Goal: Navigation & Orientation: Understand site structure

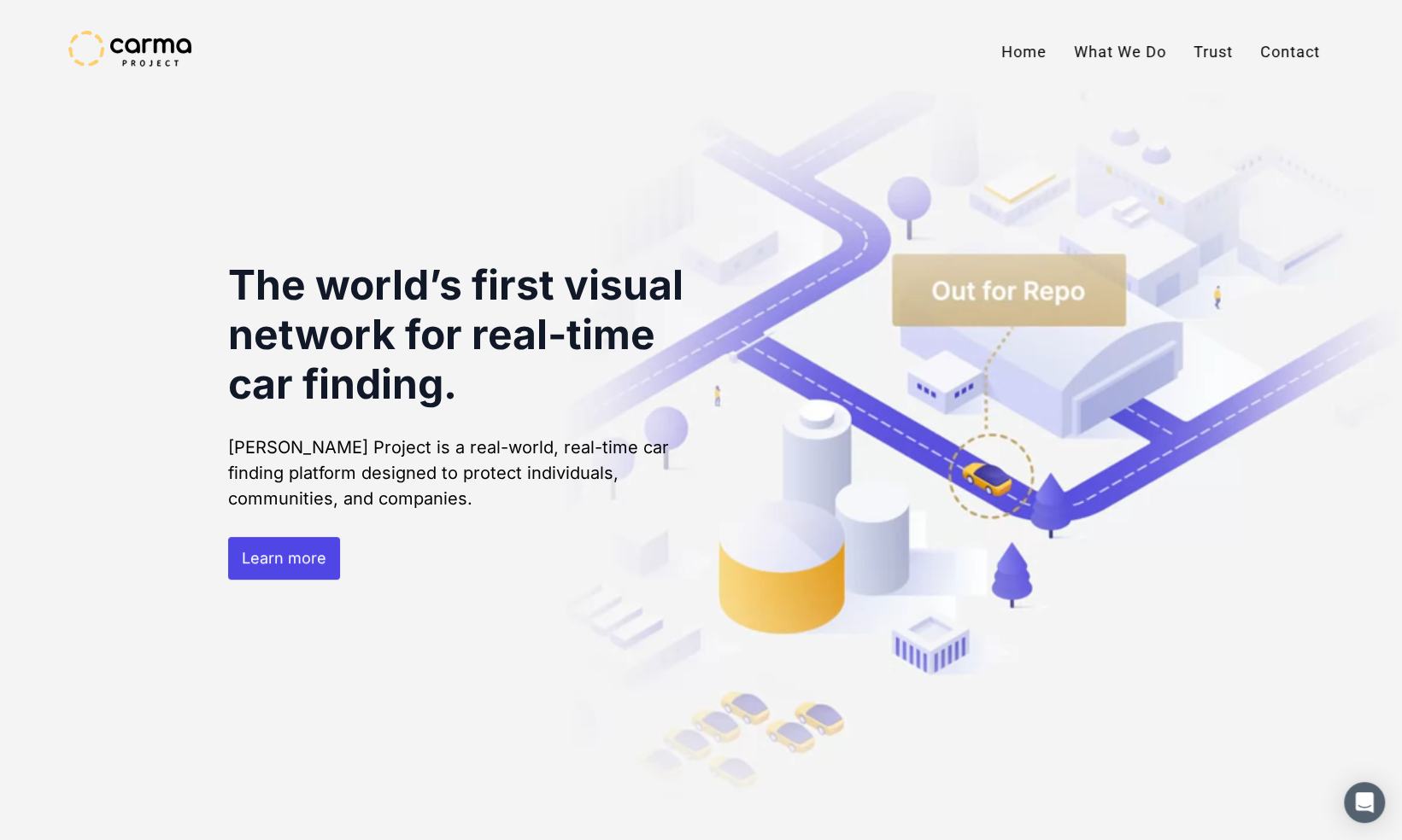
click at [1277, 45] on link "Contact" at bounding box center [1289, 52] width 87 height 42
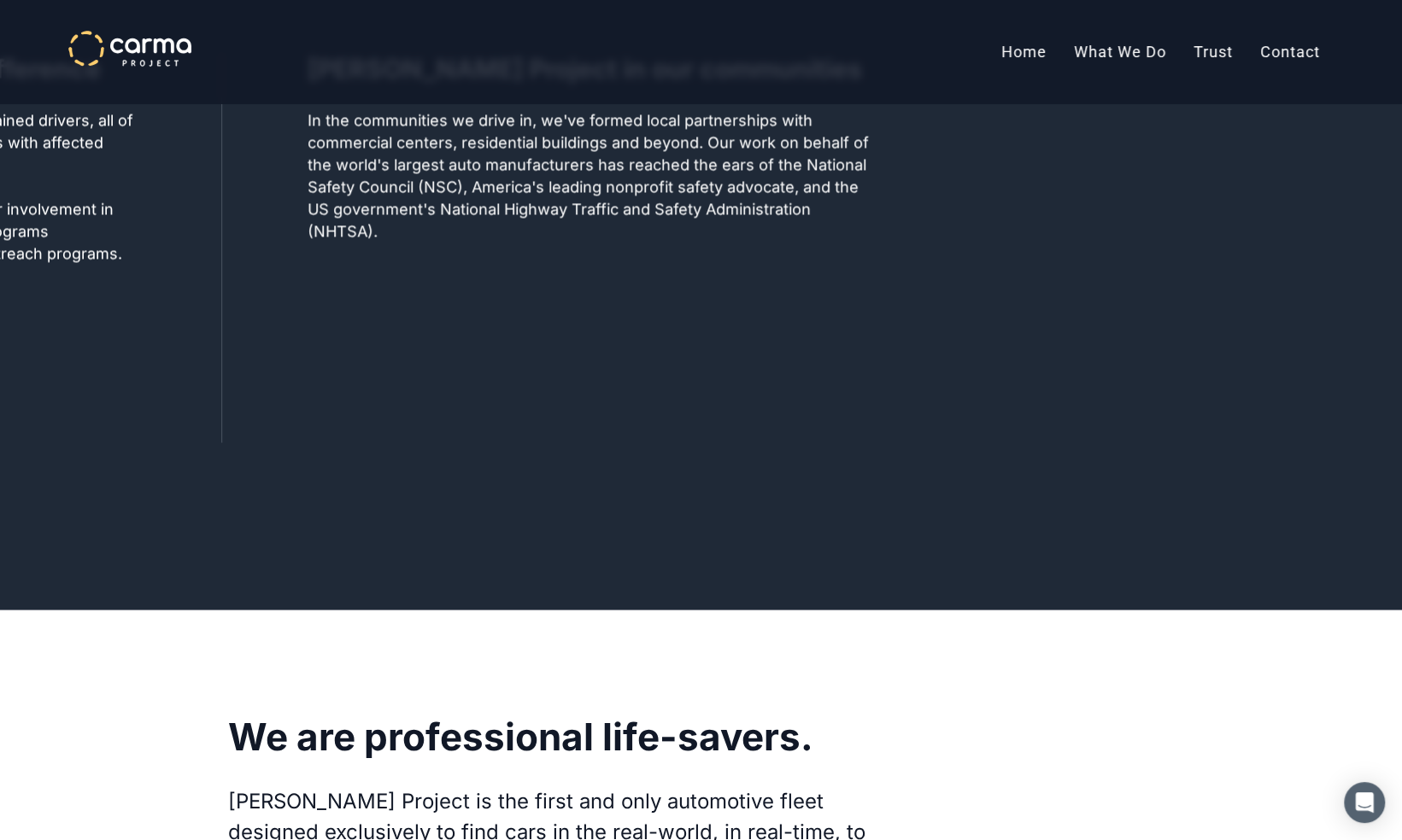
scroll to position [1606, 0]
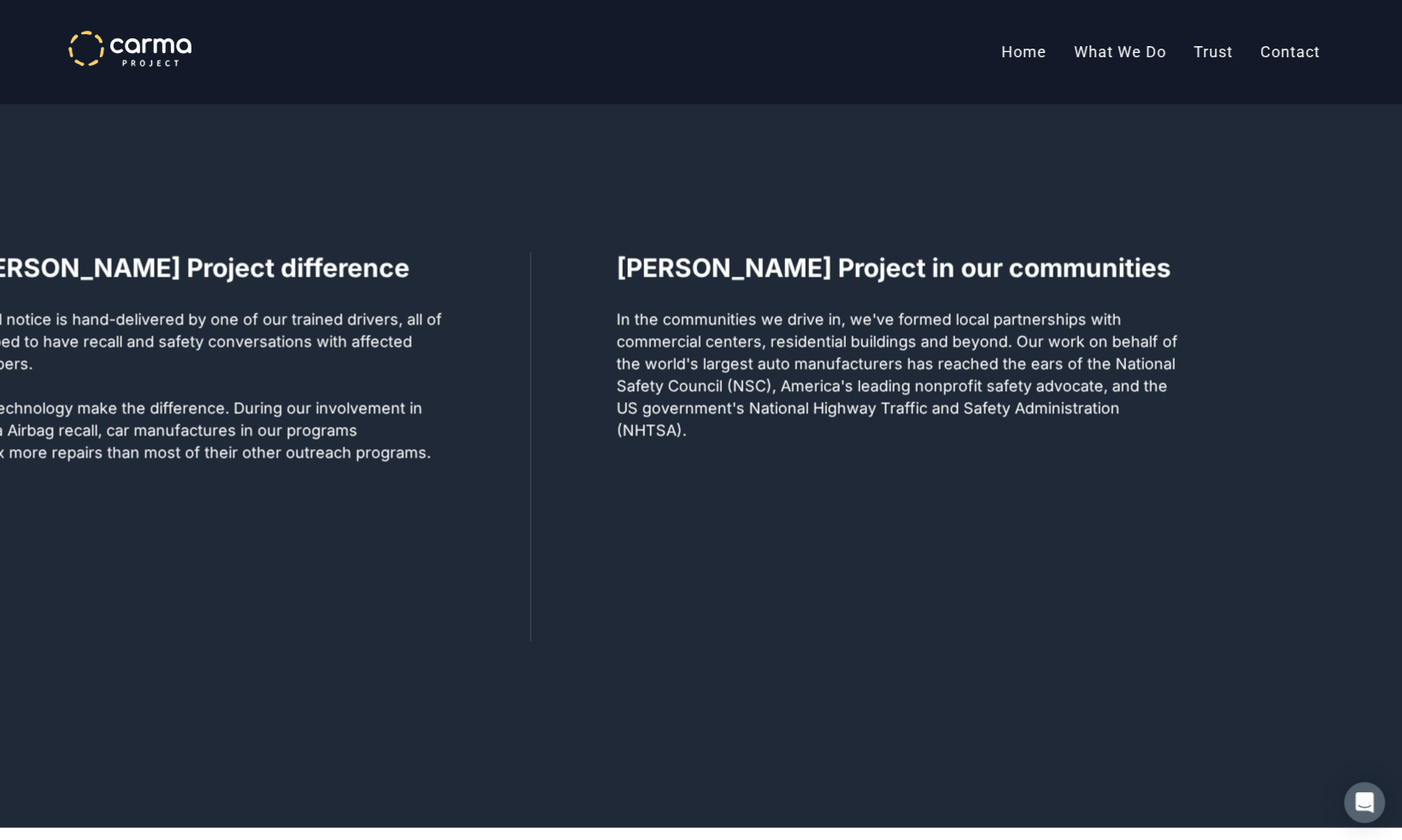
click at [1079, 52] on link "What We Do" at bounding box center [1120, 52] width 120 height 42
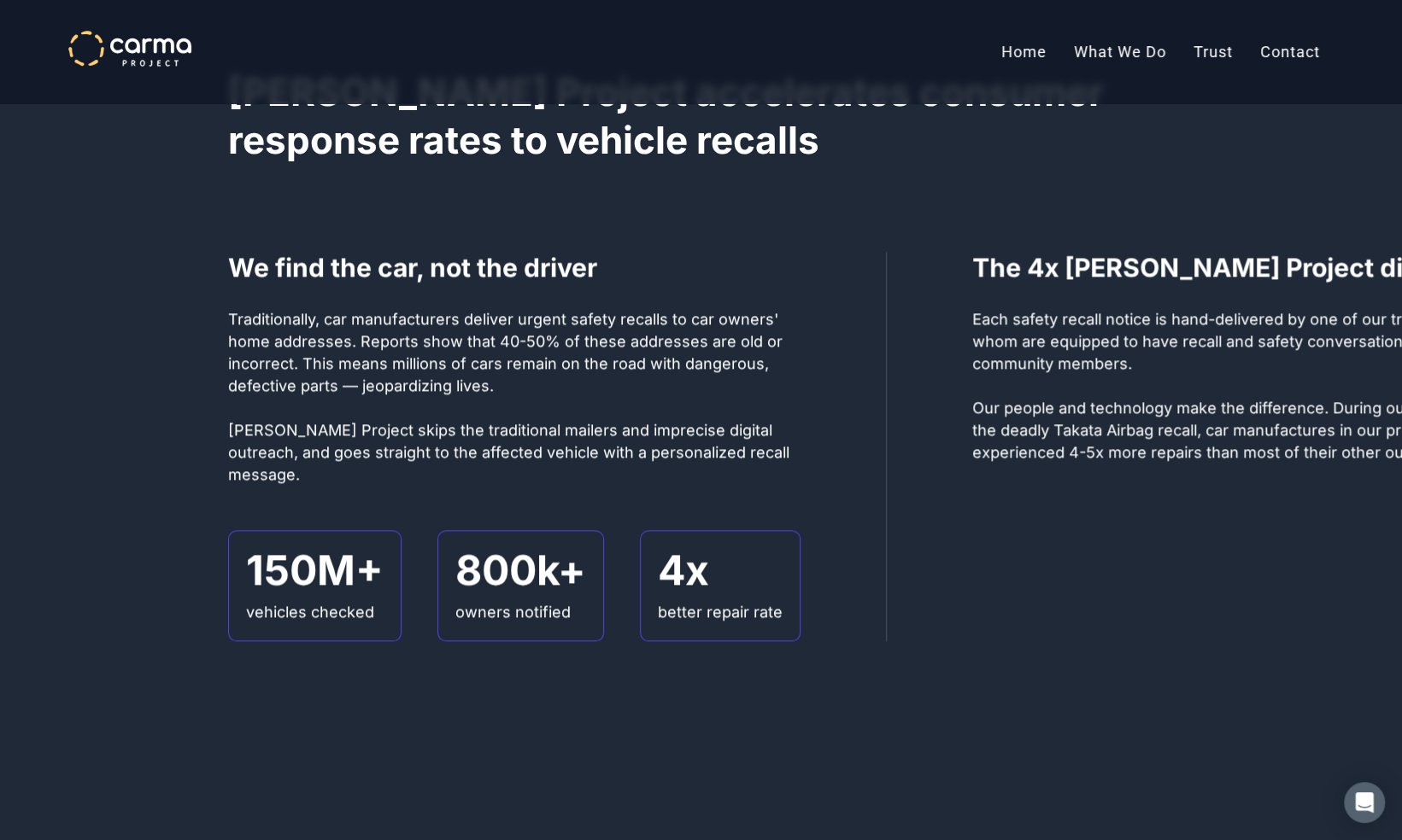
scroll to position [1090, 0]
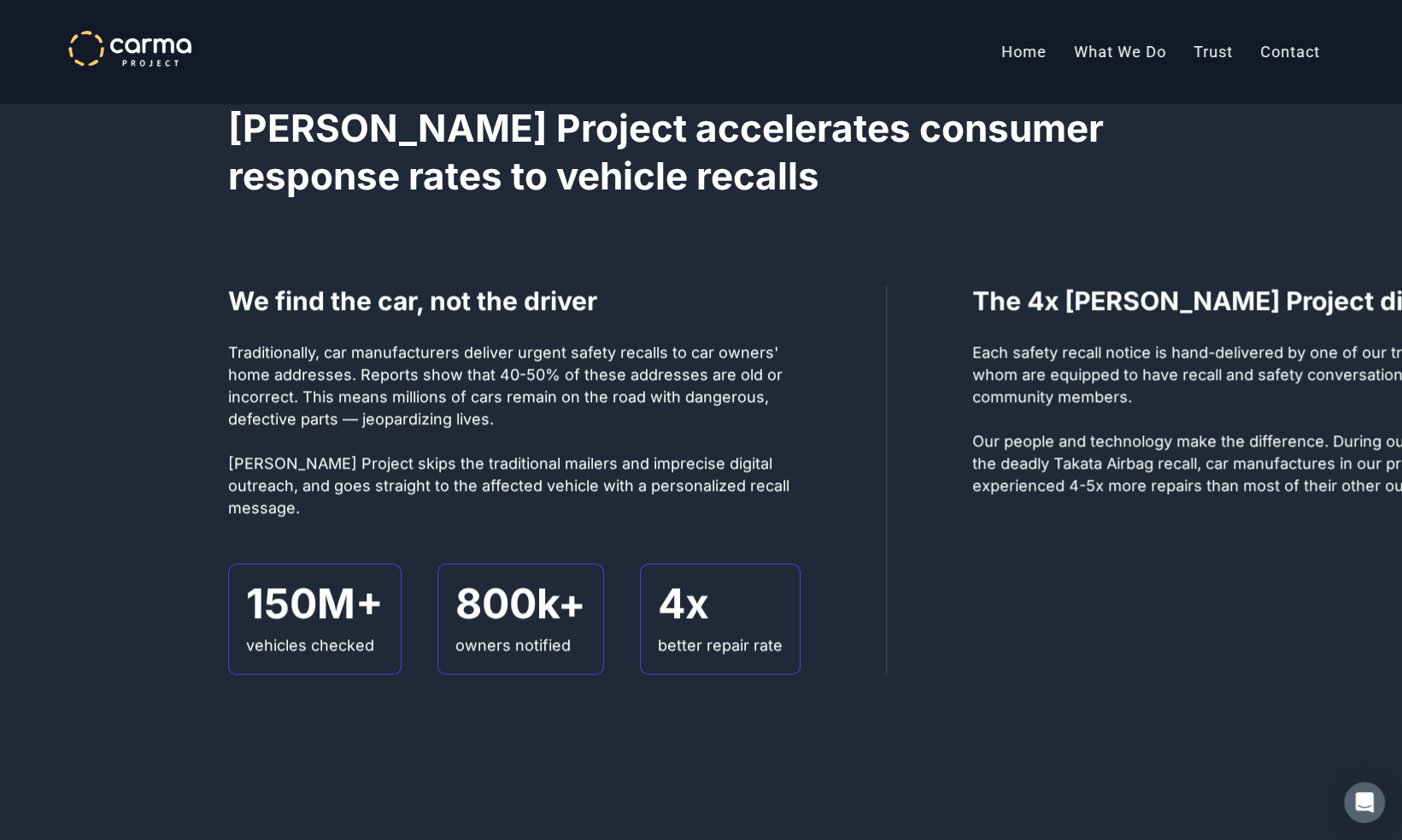
click at [1208, 52] on link "Trust" at bounding box center [1213, 52] width 66 height 42
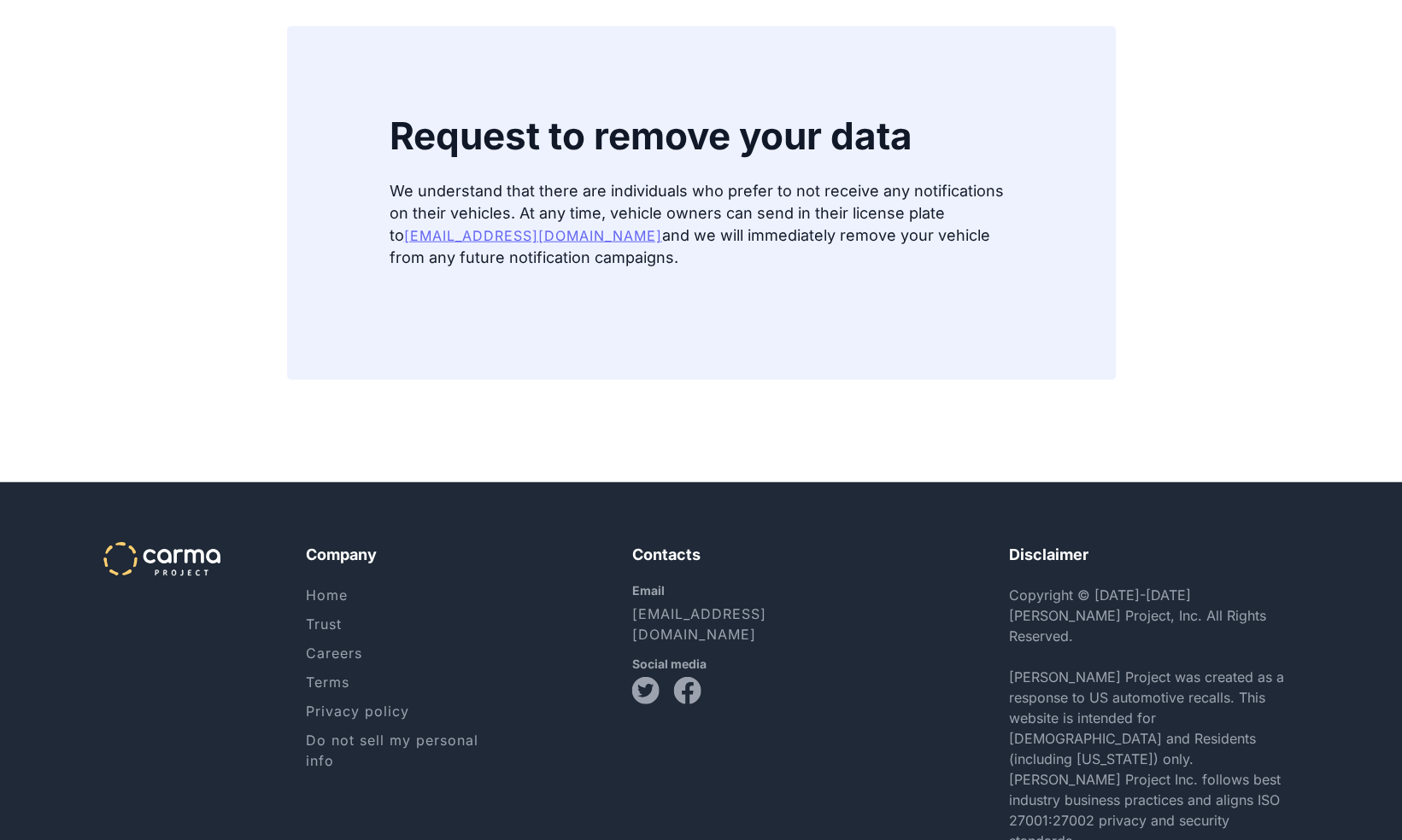
scroll to position [2620, 0]
